Goal: Task Accomplishment & Management: Use online tool/utility

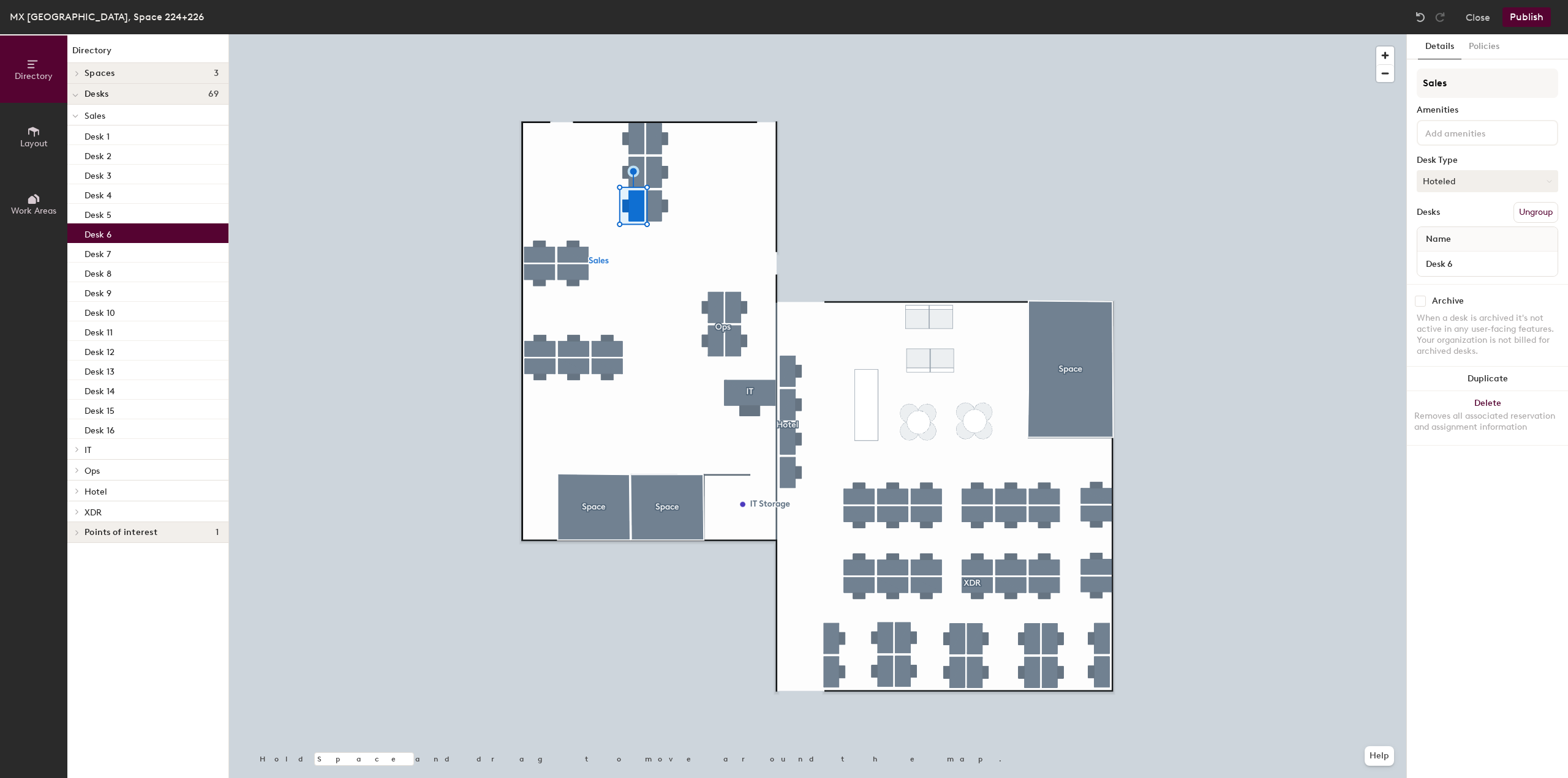
click at [1500, 173] on button "Hoteled" at bounding box center [1487, 181] width 142 height 22
click at [1462, 219] on div "Assigned" at bounding box center [1479, 220] width 122 height 19
click at [1525, 23] on button "Publish" at bounding box center [1526, 17] width 48 height 19
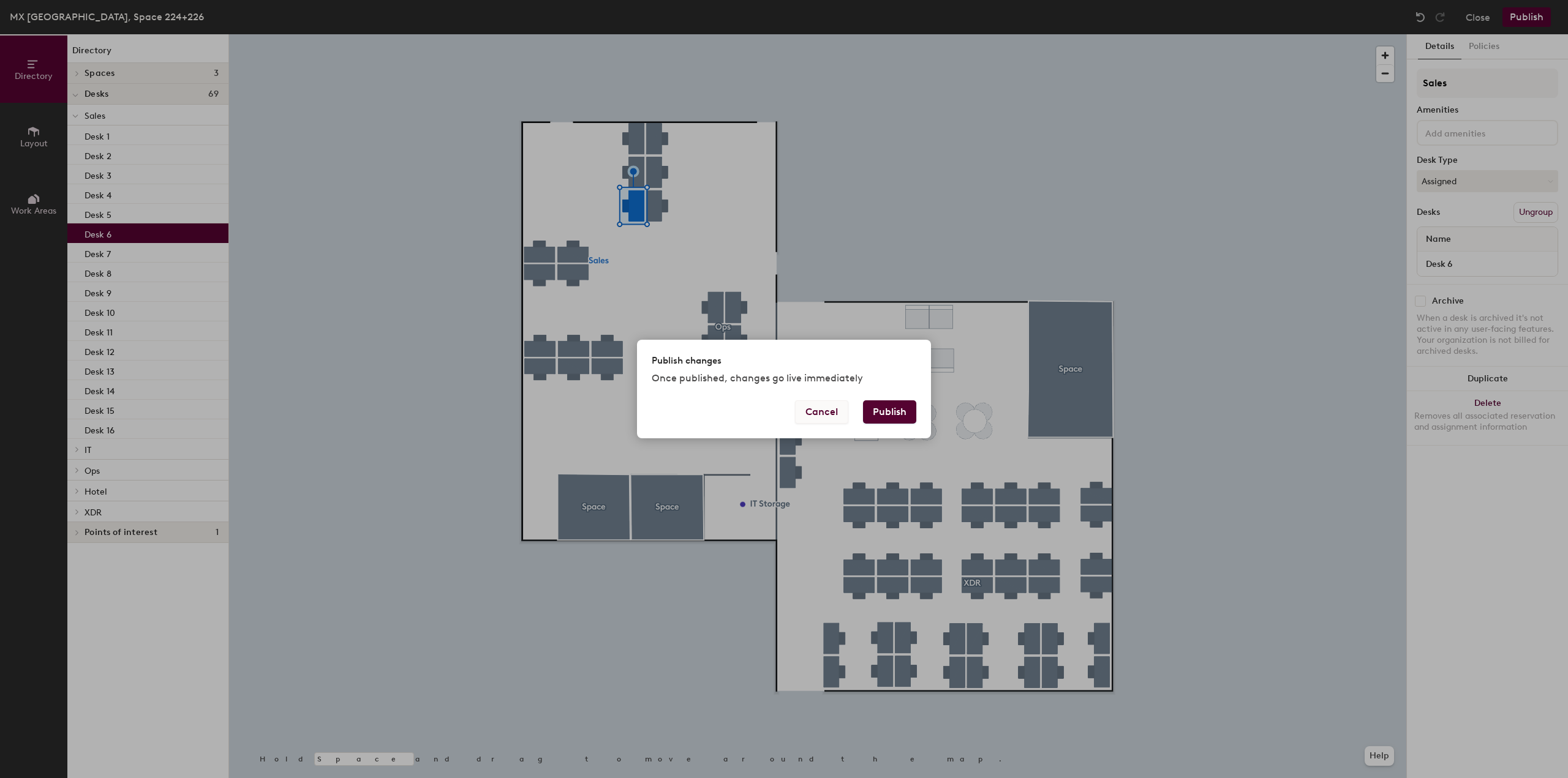
click at [826, 420] on button "Cancel" at bounding box center [821, 412] width 53 height 23
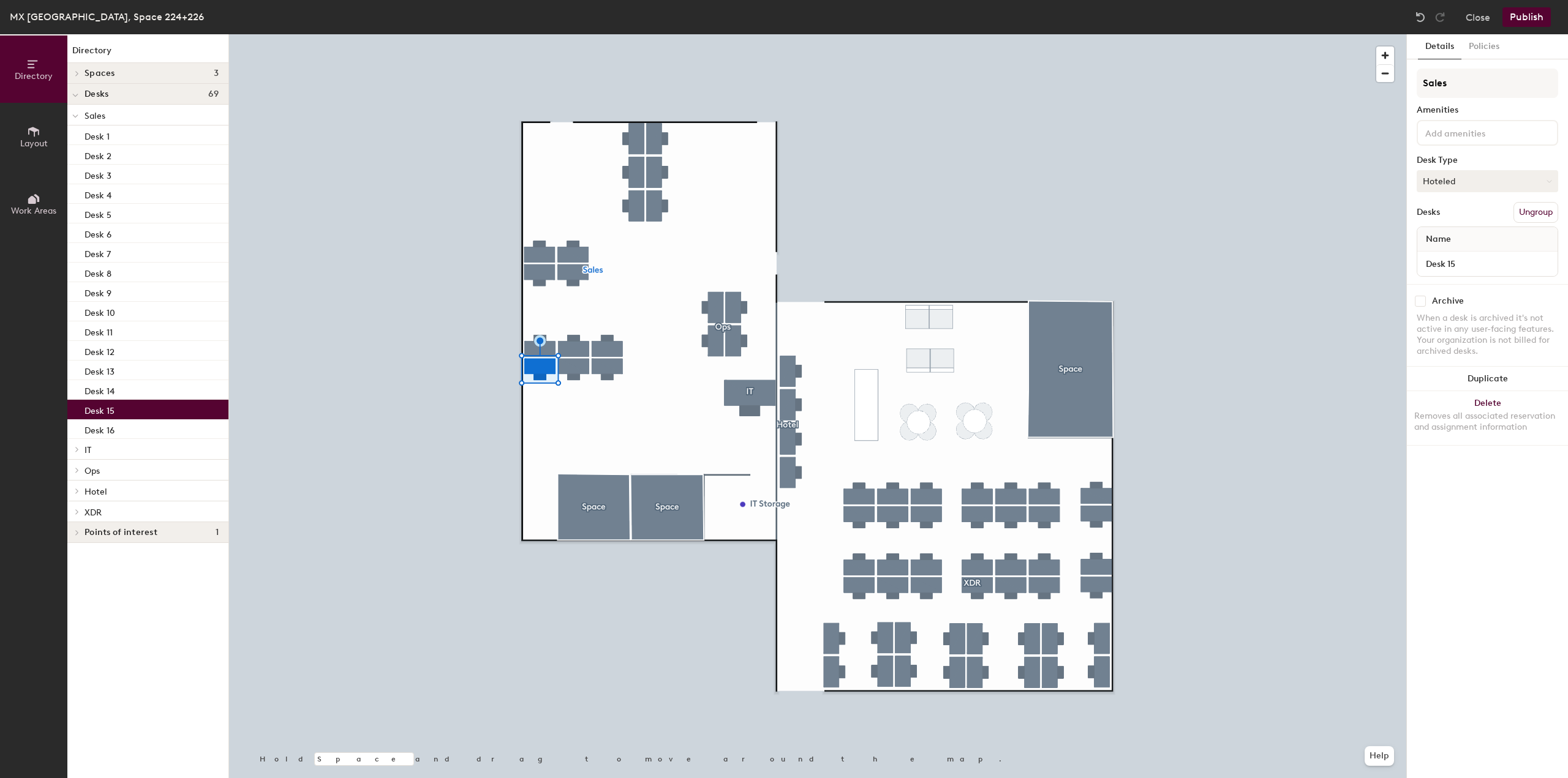
click at [1443, 187] on button "Hoteled" at bounding box center [1487, 181] width 142 height 22
click at [1454, 217] on div "Assigned" at bounding box center [1479, 220] width 122 height 19
click at [616, 35] on div at bounding box center [817, 35] width 1177 height 0
click at [1484, 175] on button "Assigned" at bounding box center [1487, 181] width 142 height 22
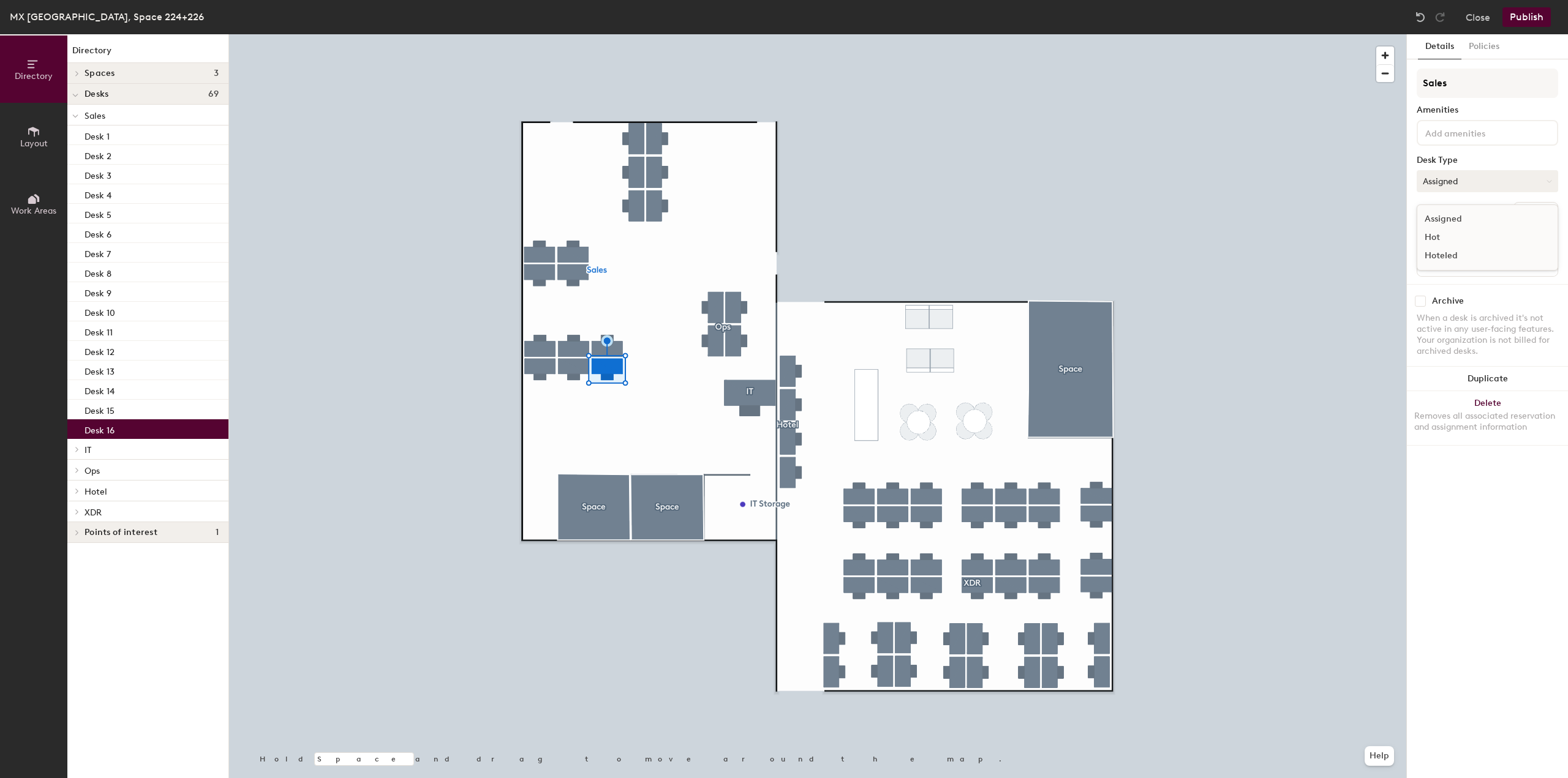
click at [1484, 175] on button "Assigned" at bounding box center [1487, 181] width 142 height 22
drag, startPoint x: 1522, startPoint y: 506, endPoint x: 1536, endPoint y: 148, distance: 358.3
click at [1521, 506] on div "Details Policies Sales Amenities Desk Type Assigned Desks Ungroup Name Desk 16 …" at bounding box center [1487, 407] width 161 height 744
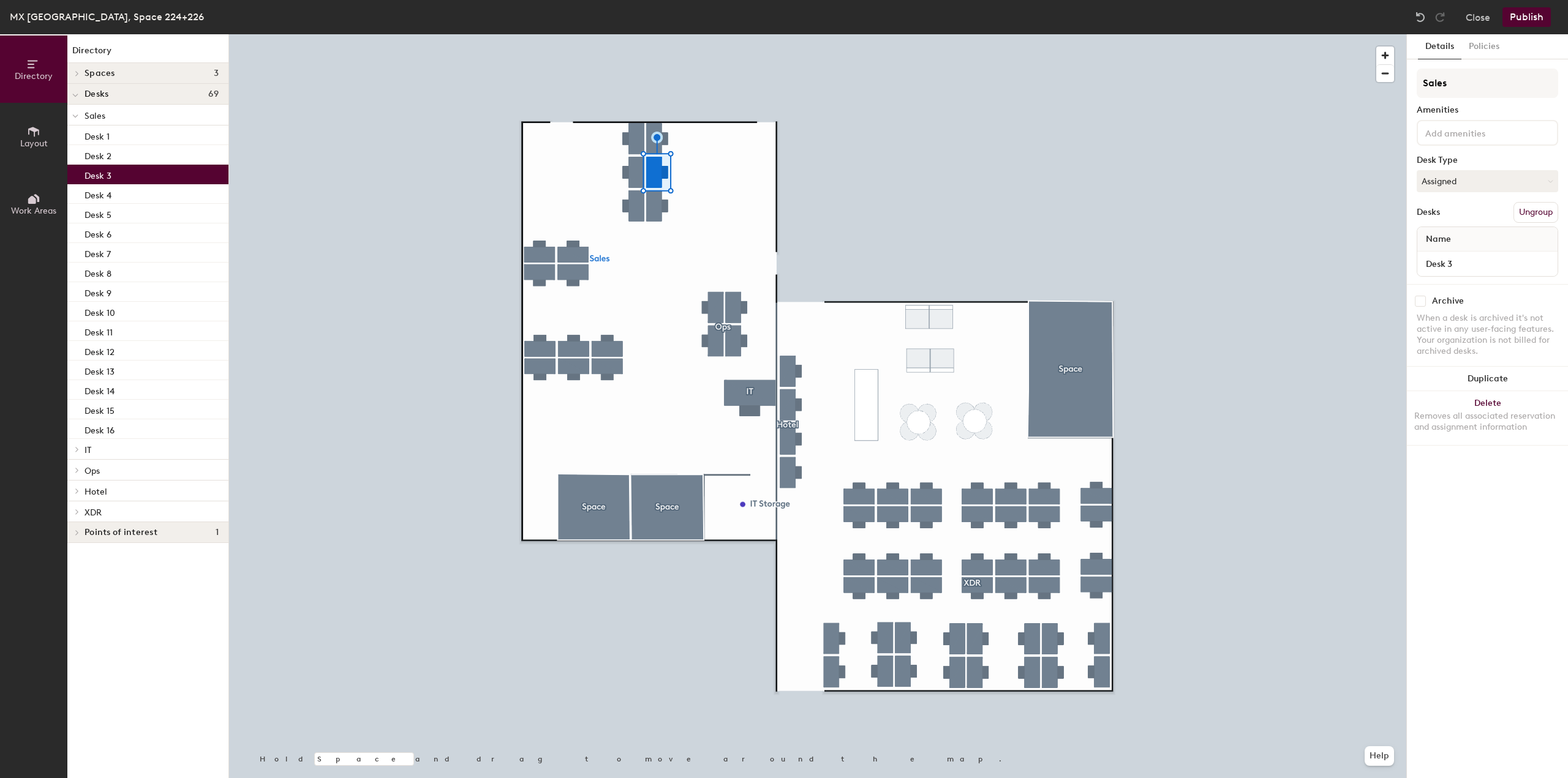
click at [1533, 18] on button "Publish" at bounding box center [1526, 17] width 48 height 19
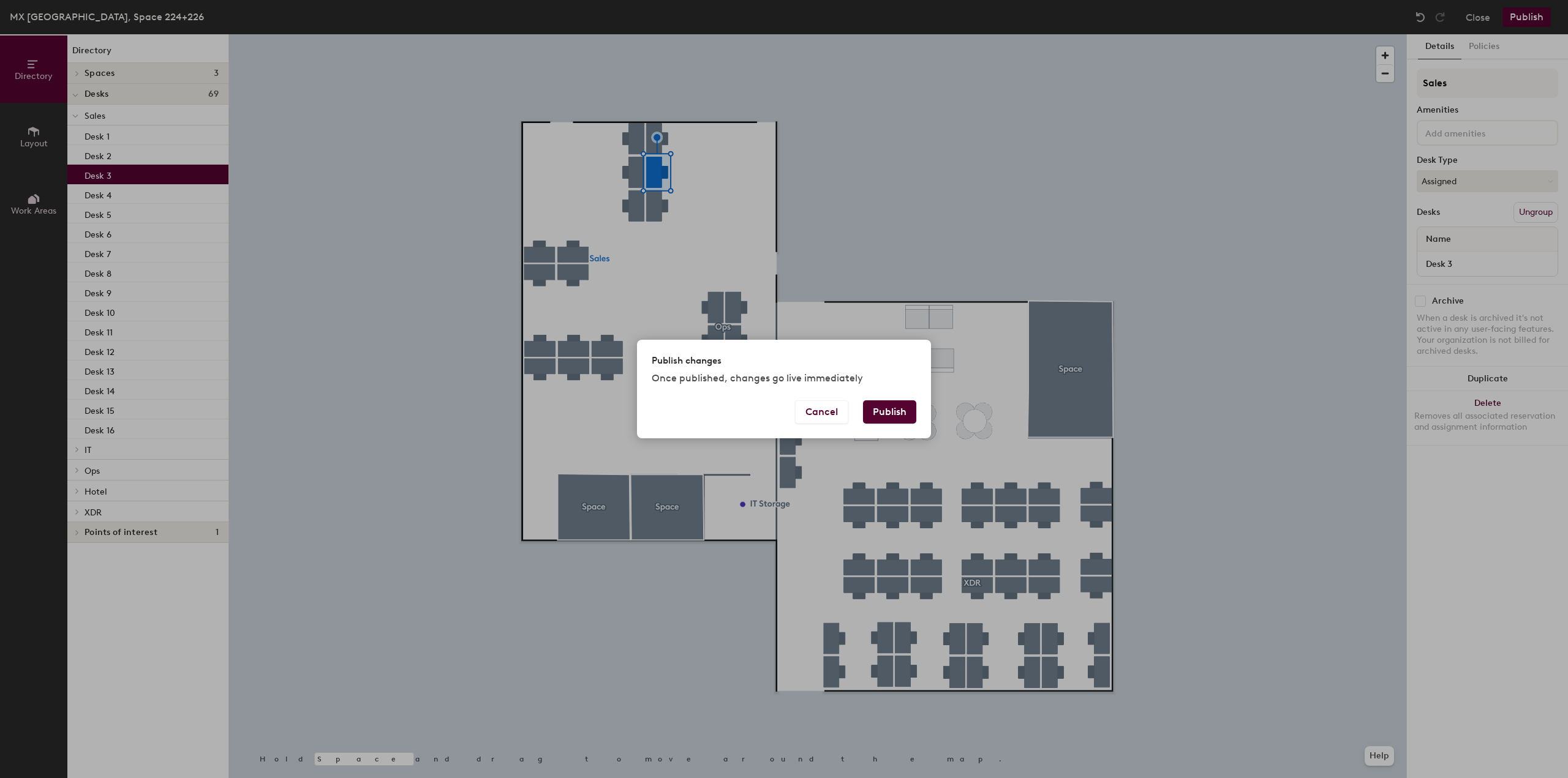
click at [885, 402] on button "Publish" at bounding box center [890, 412] width 53 height 23
